Goal: Find specific page/section: Find specific page/section

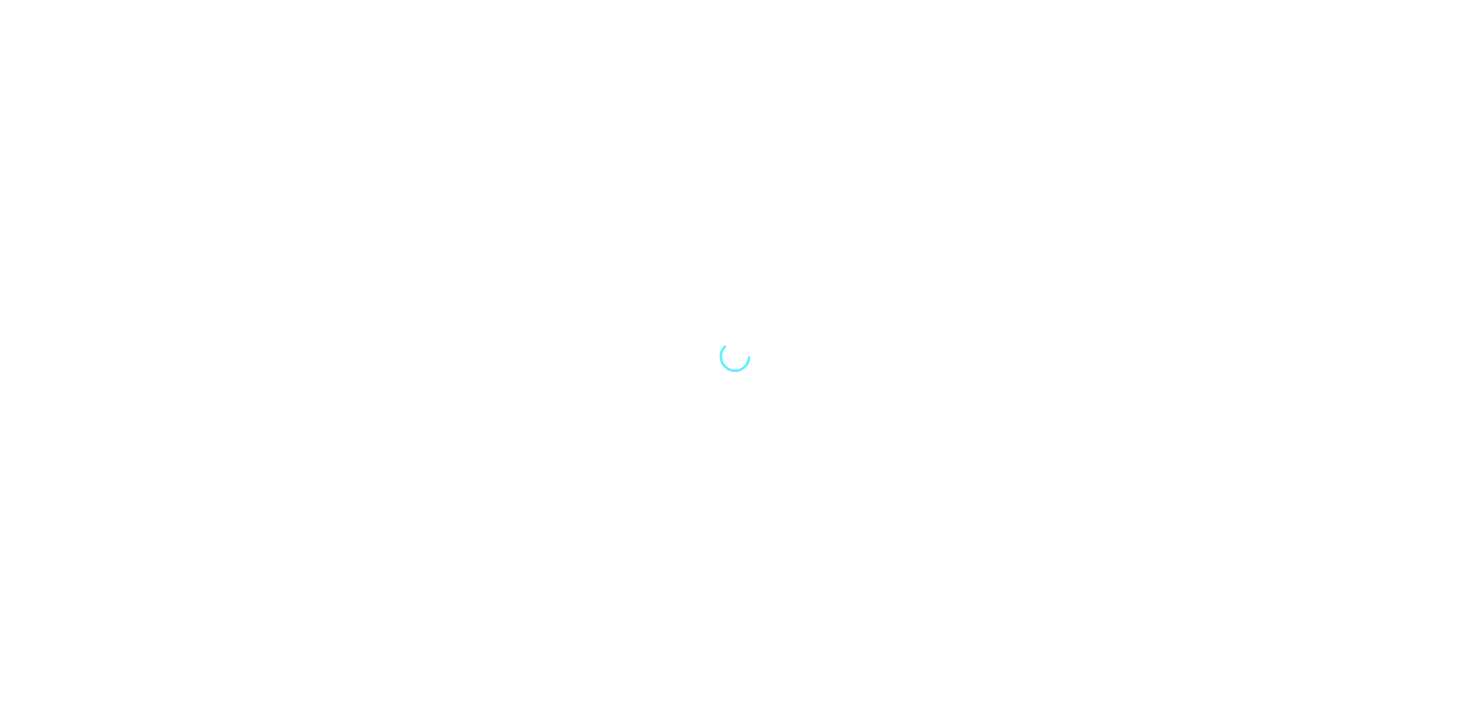
select select "Song"
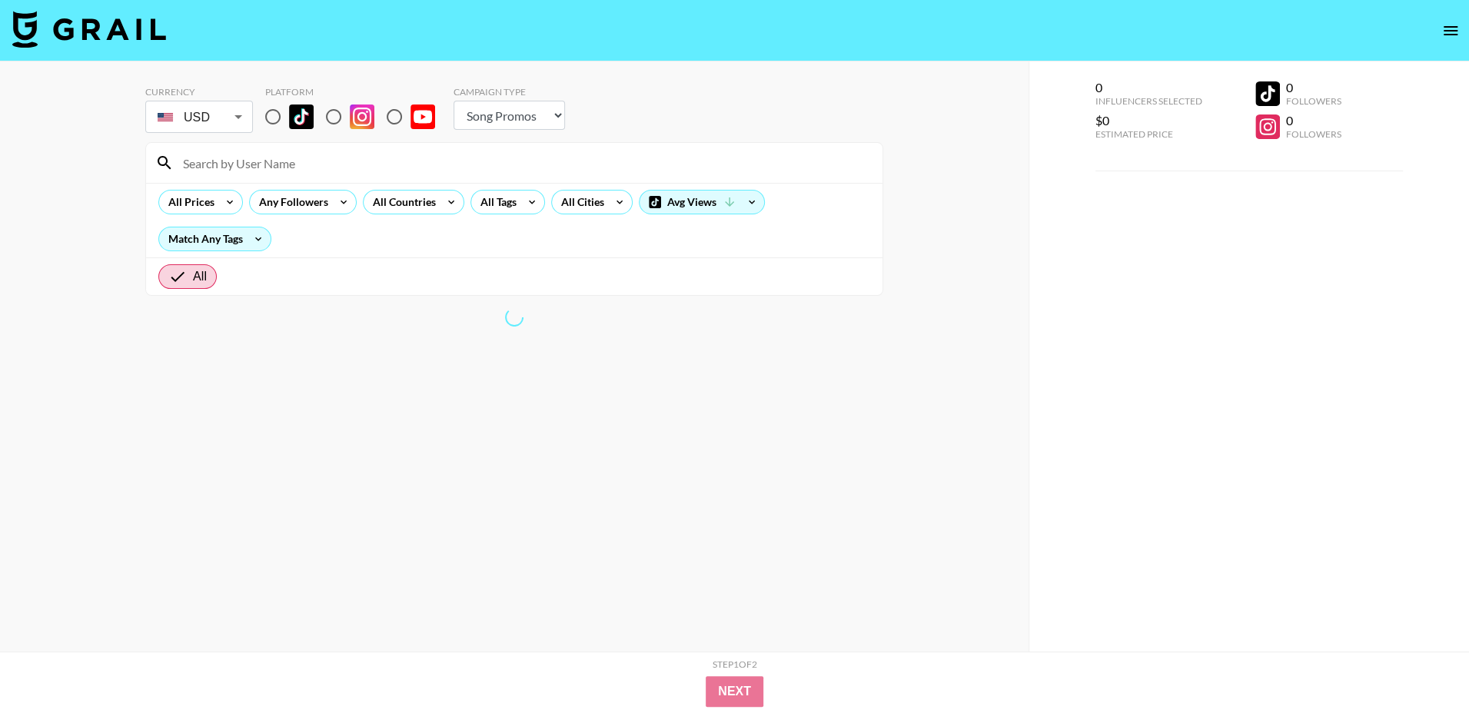
click at [287, 111] on input "radio" at bounding box center [273, 117] width 32 height 32
radio input "true"
click at [271, 121] on input "radio" at bounding box center [273, 117] width 32 height 32
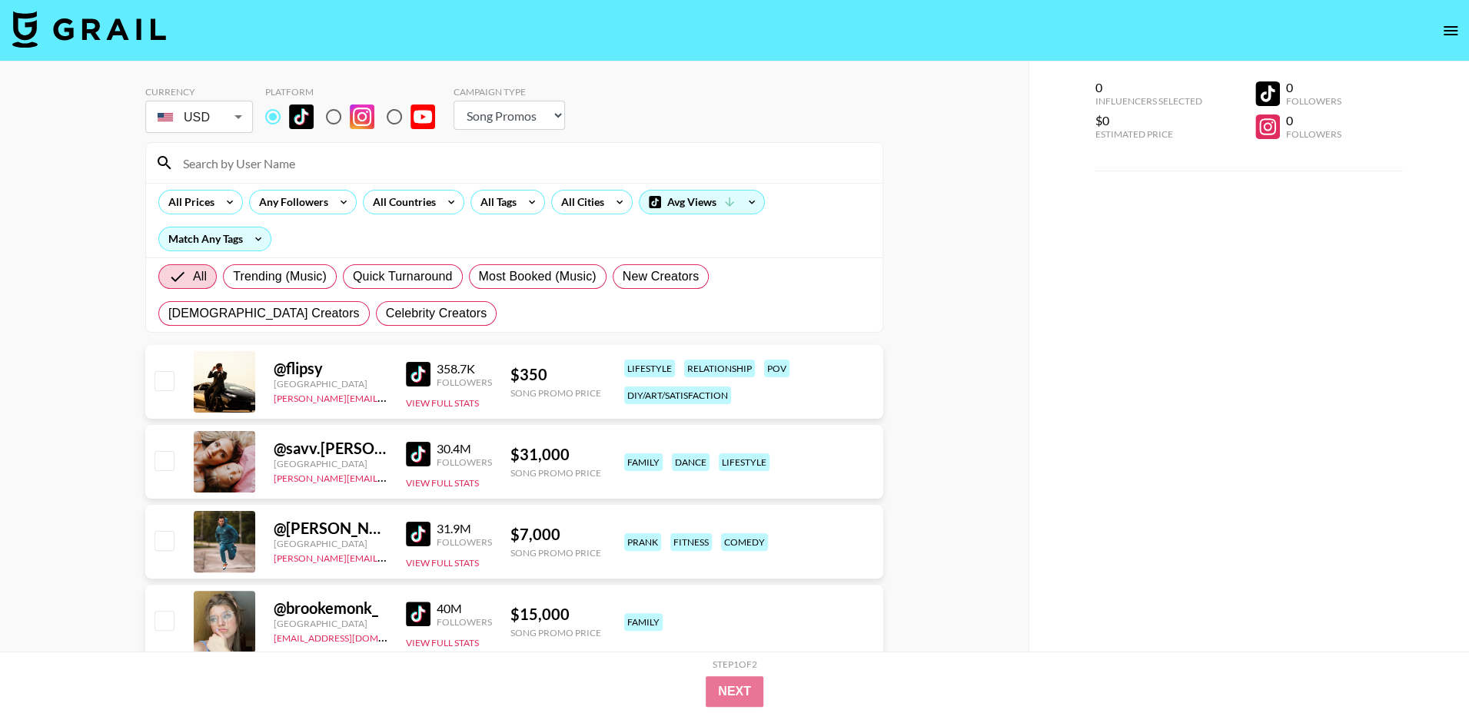
click at [347, 166] on input at bounding box center [523, 163] width 699 height 25
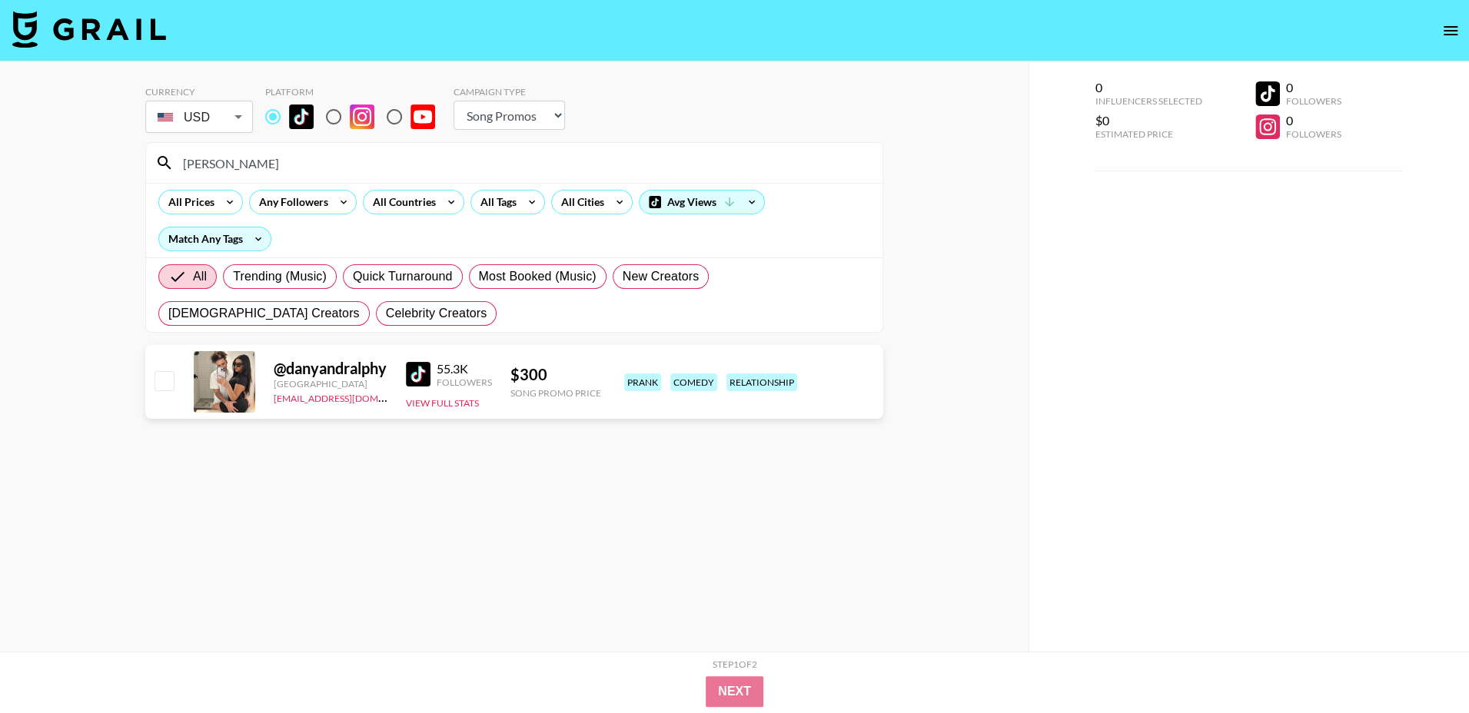
type input "[PERSON_NAME]"
click at [547, 116] on select "Choose Type... Song Promos Brand Promos" at bounding box center [508, 115] width 111 height 29
select select "Brand"
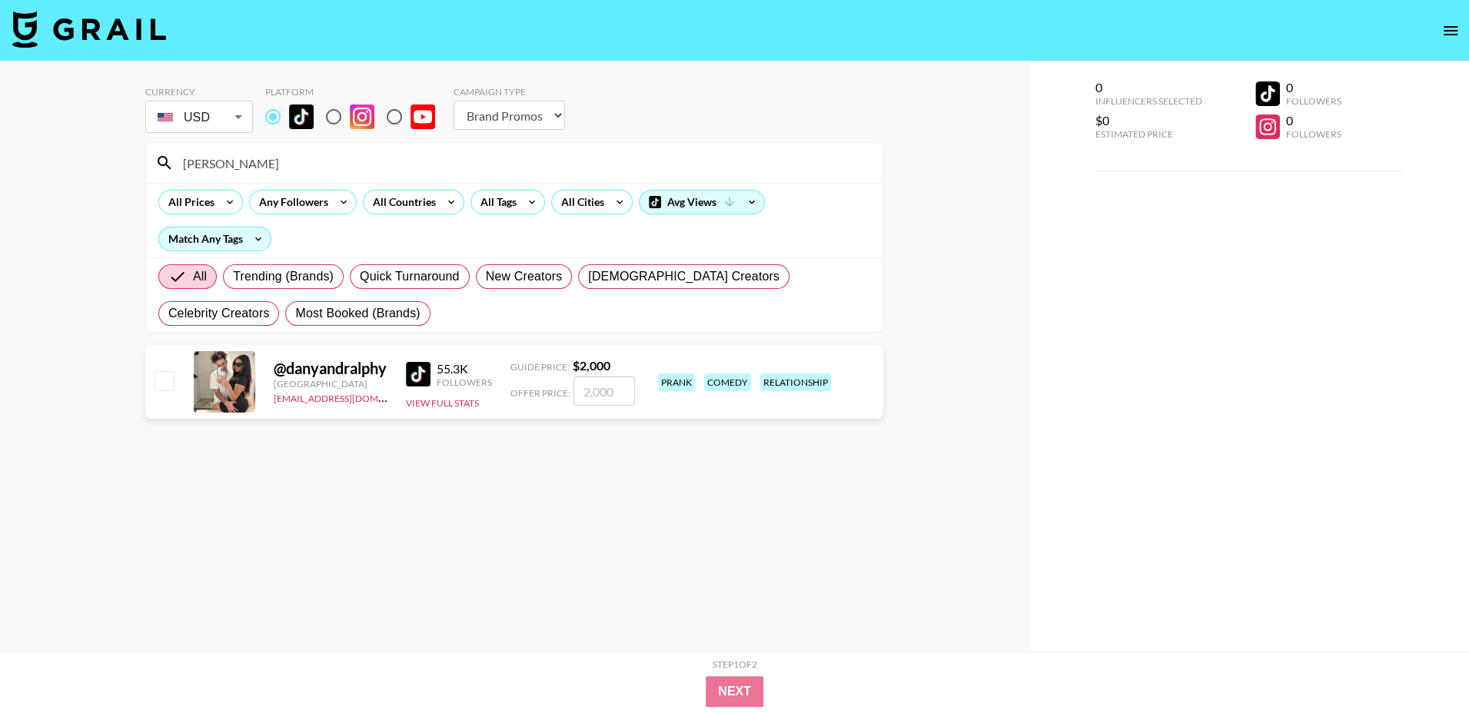
click at [281, 155] on input "[PERSON_NAME]" at bounding box center [523, 163] width 699 height 25
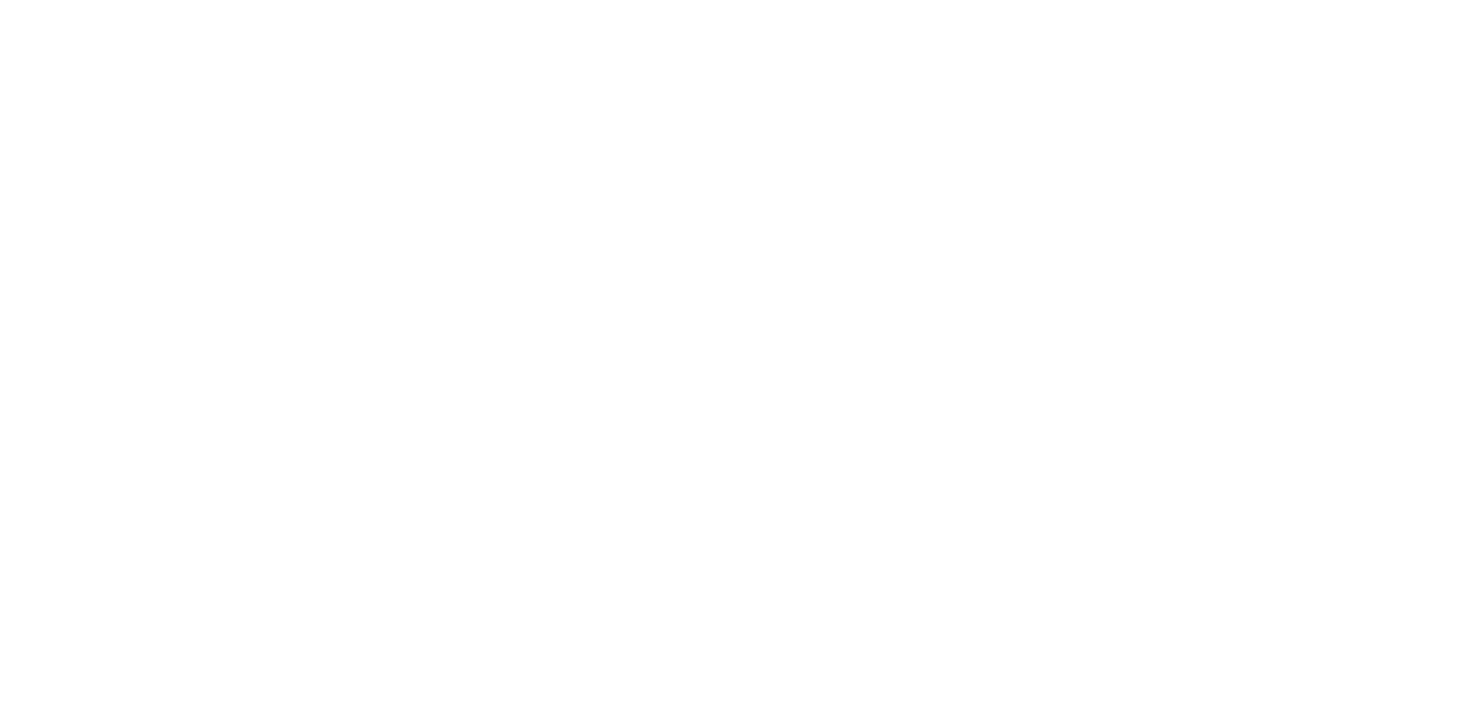
select select "Song"
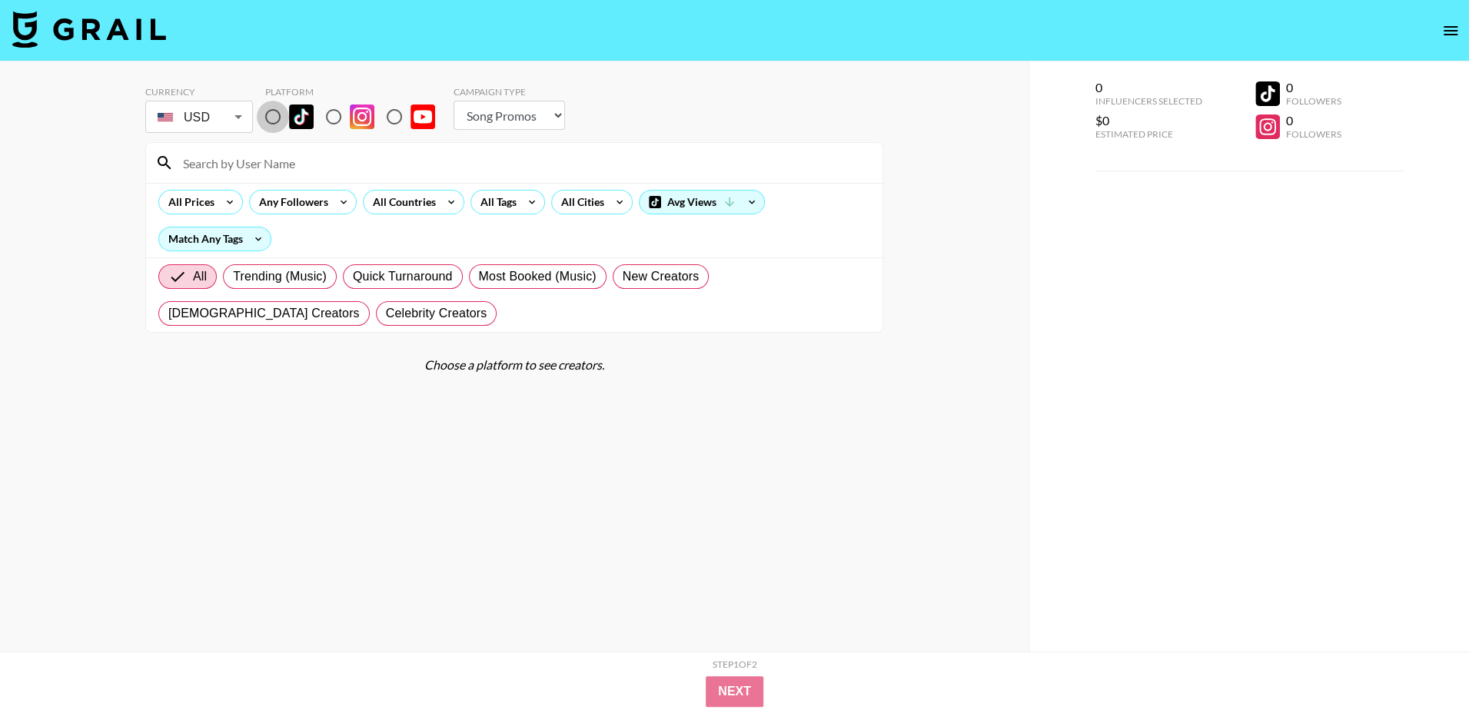
click at [274, 115] on input "radio" at bounding box center [273, 117] width 32 height 32
radio input "true"
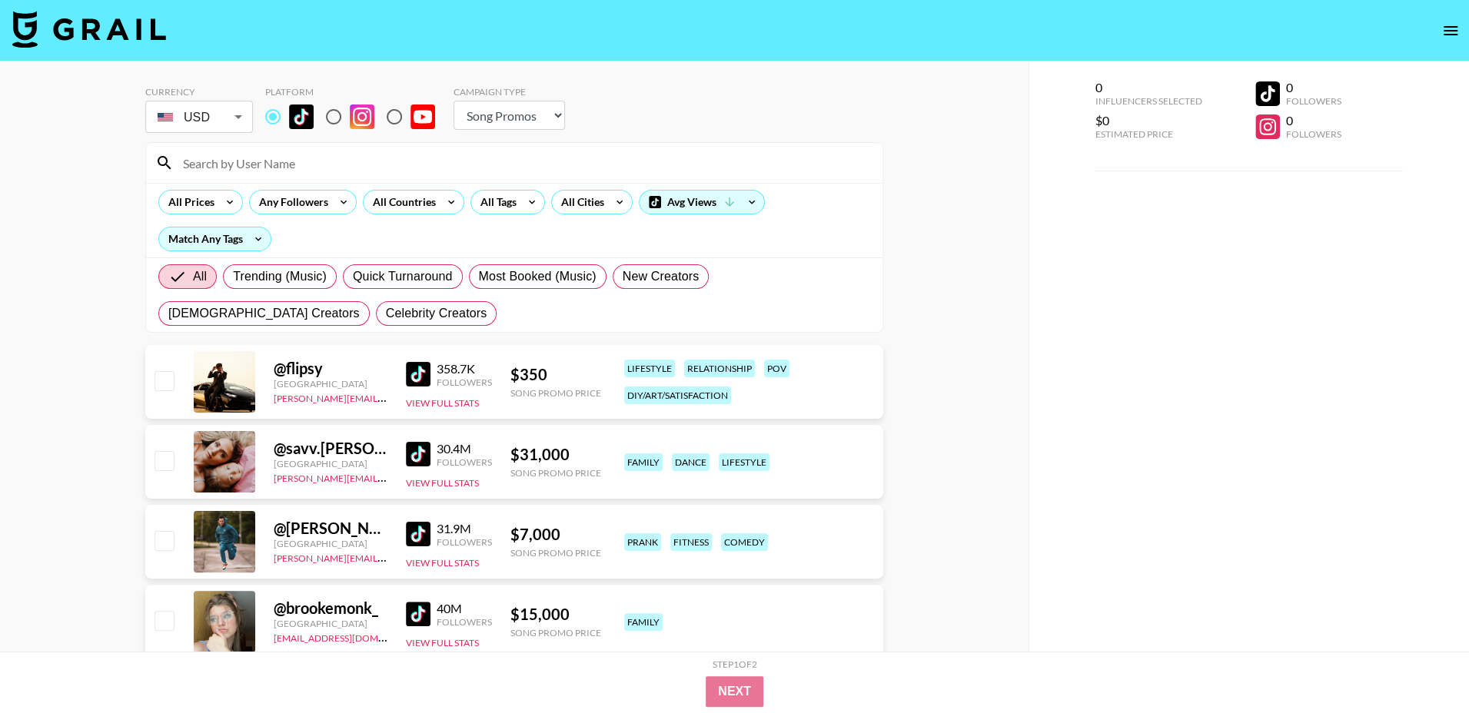
click at [546, 106] on select "Choose Type... Song Promos Brand Promos" at bounding box center [508, 115] width 111 height 29
select select "Brand"
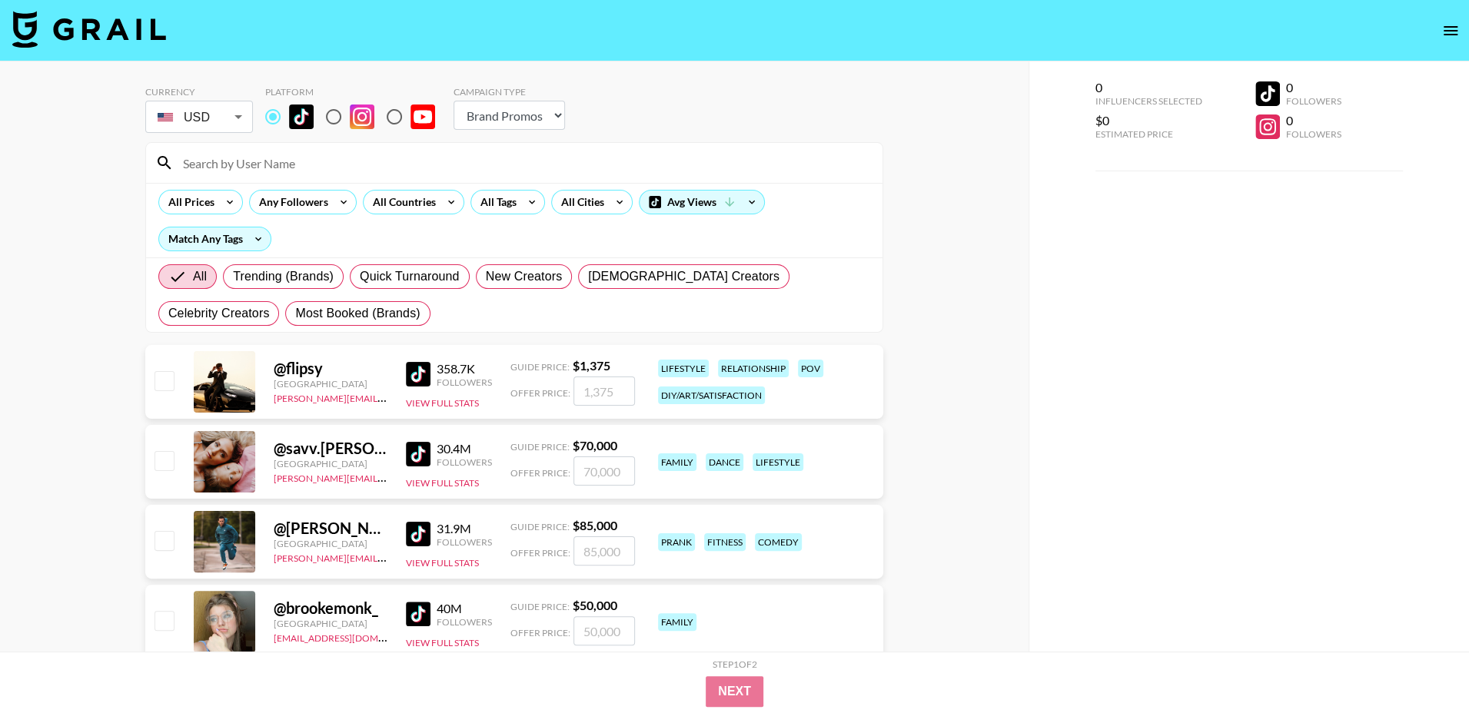
click at [288, 154] on input at bounding box center [523, 163] width 699 height 25
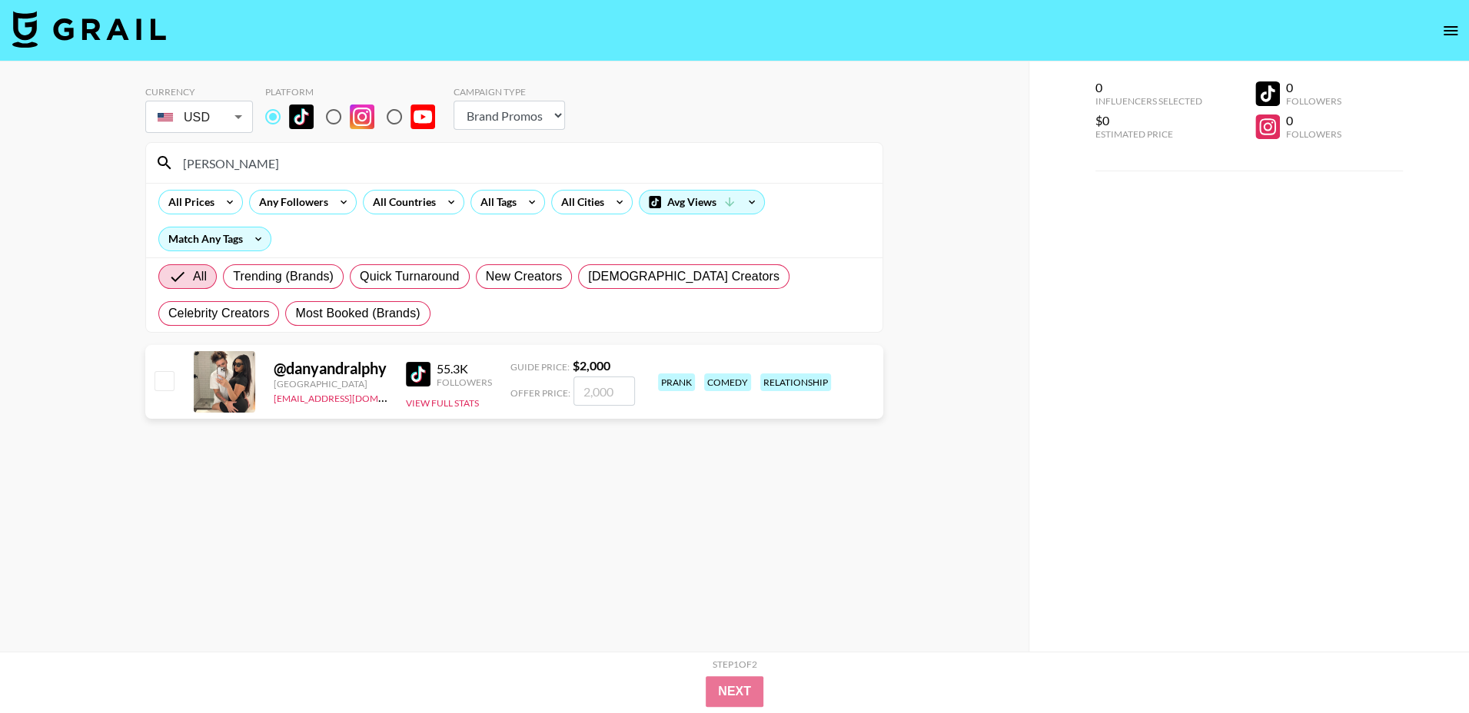
type input "[PERSON_NAME]"
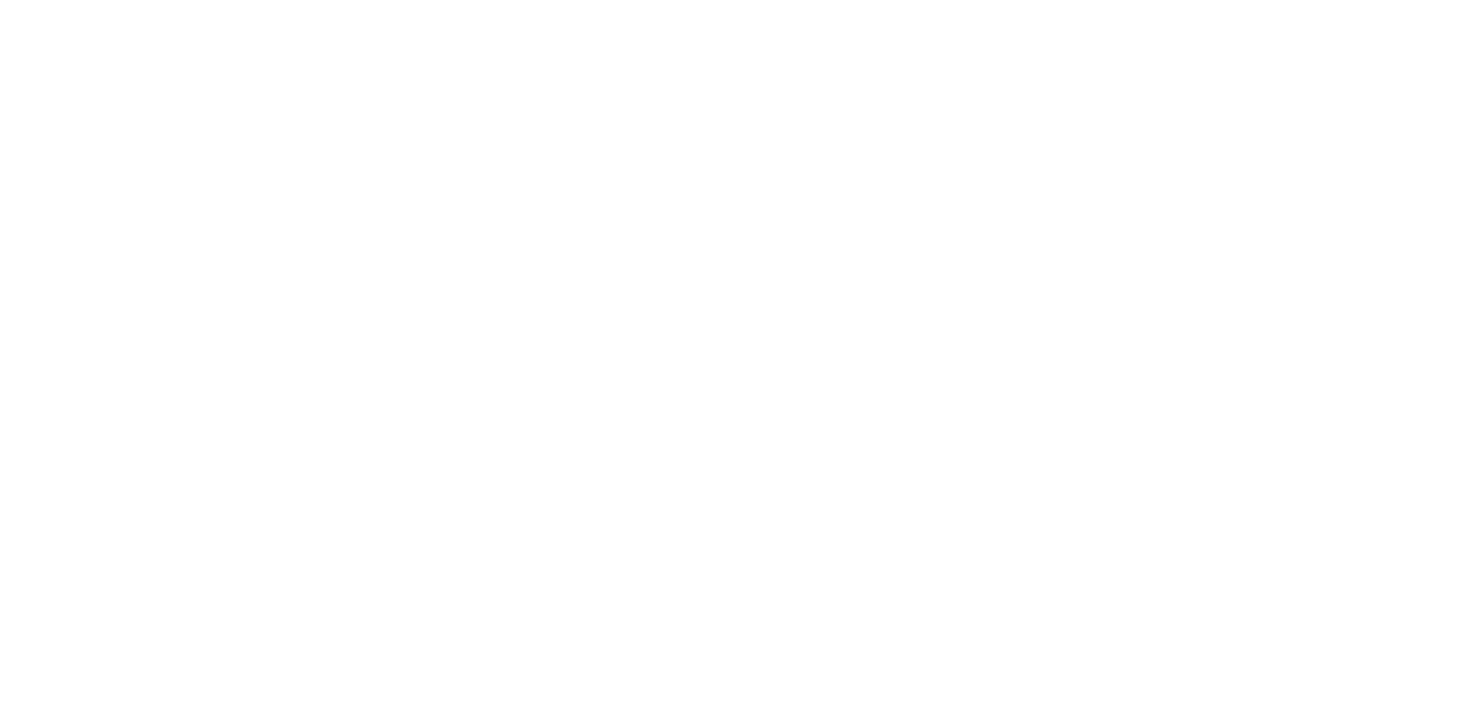
select select "Song"
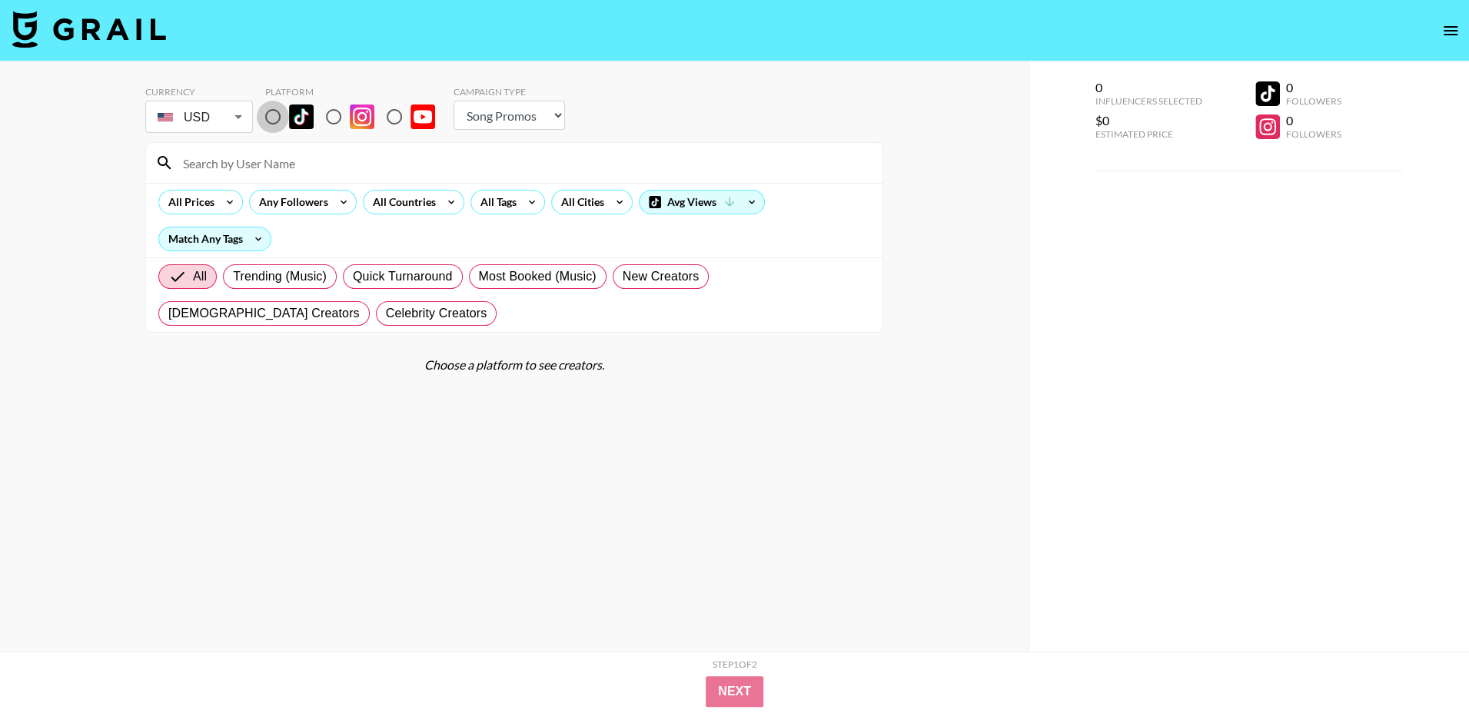
click at [271, 122] on input "radio" at bounding box center [273, 117] width 32 height 32
radio input "true"
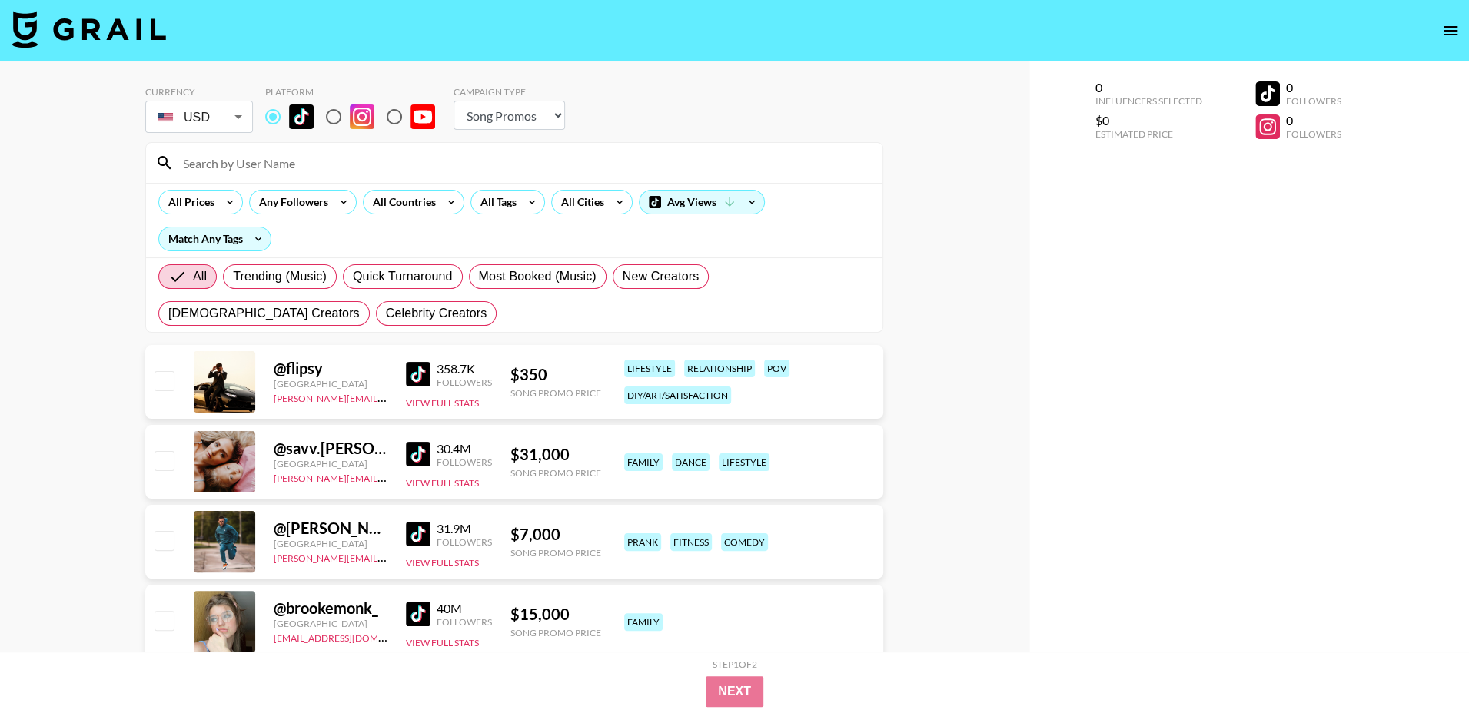
click at [267, 155] on input at bounding box center [523, 163] width 699 height 25
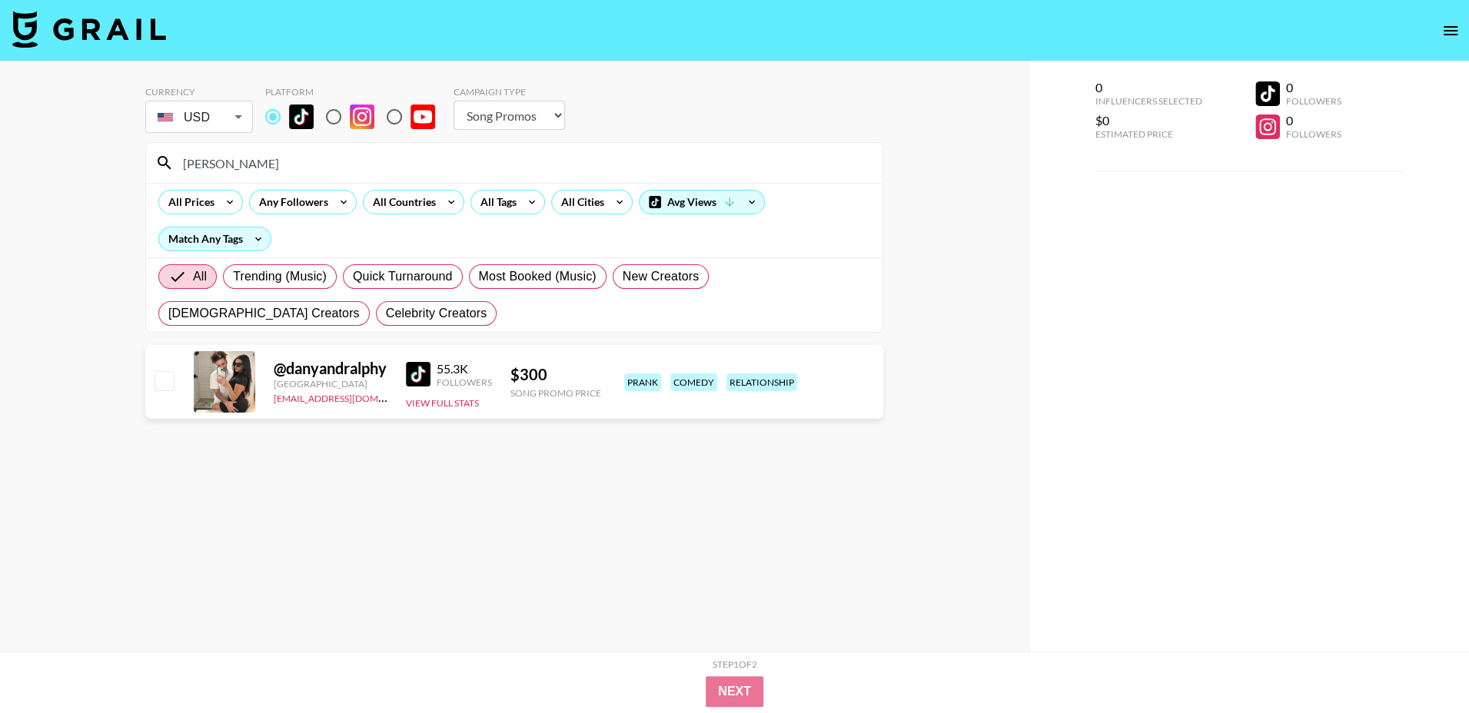
type input "[PERSON_NAME]"
click at [518, 119] on select "Choose Type... Song Promos Brand Promos" at bounding box center [508, 115] width 111 height 29
select select "Brand"
